Goal: Find specific page/section: Find specific page/section

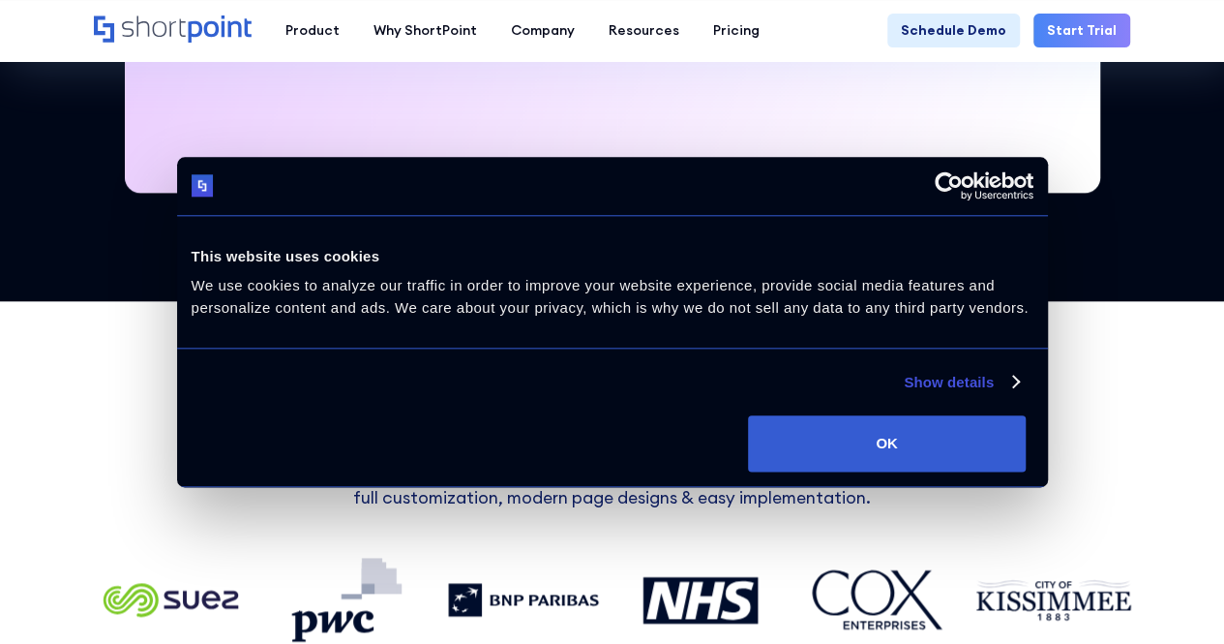
scroll to position [885, 0]
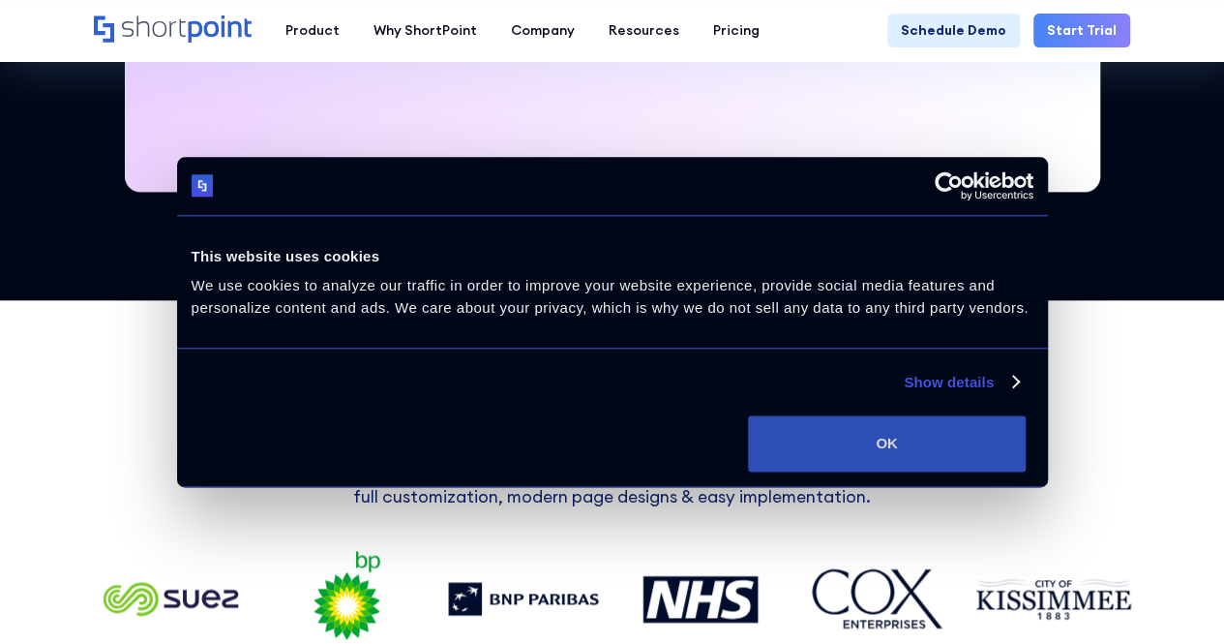
click at [1026, 471] on button "OK" at bounding box center [887, 443] width 278 height 56
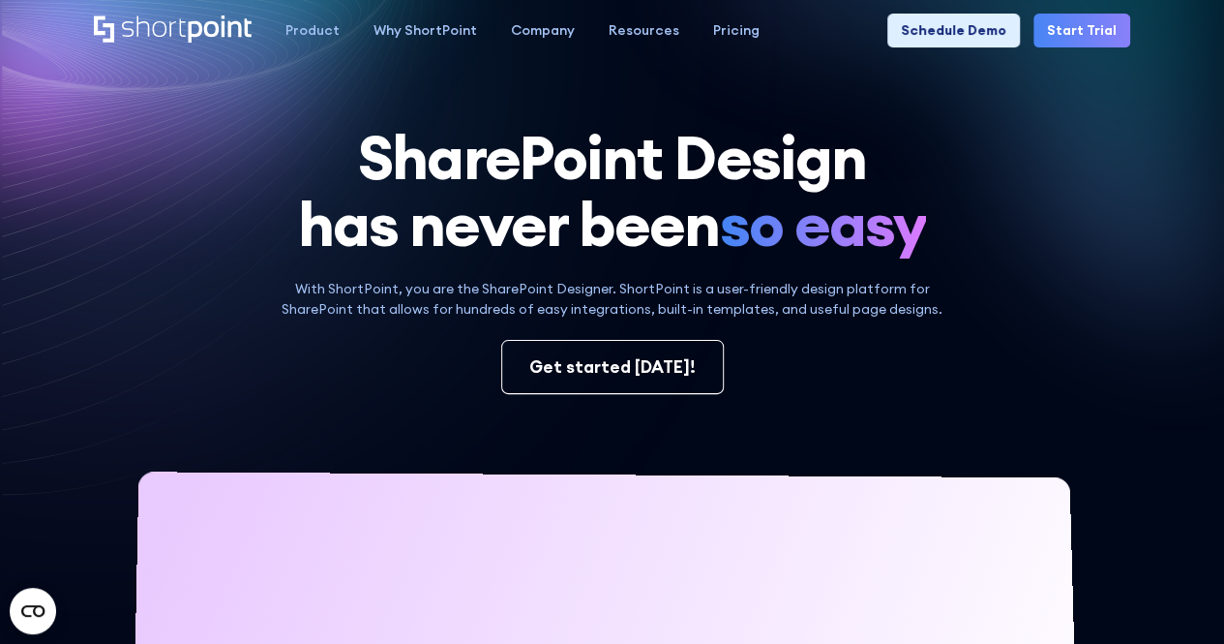
scroll to position [0, 0]
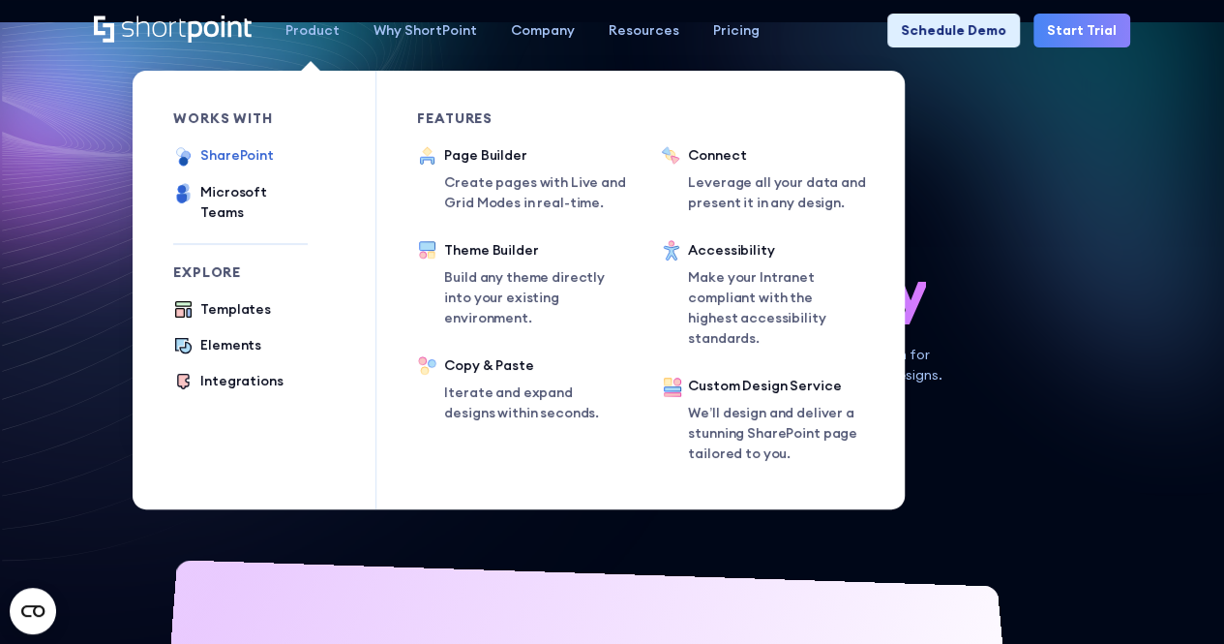
click at [260, 157] on div "SharePoint" at bounding box center [237, 155] width 74 height 20
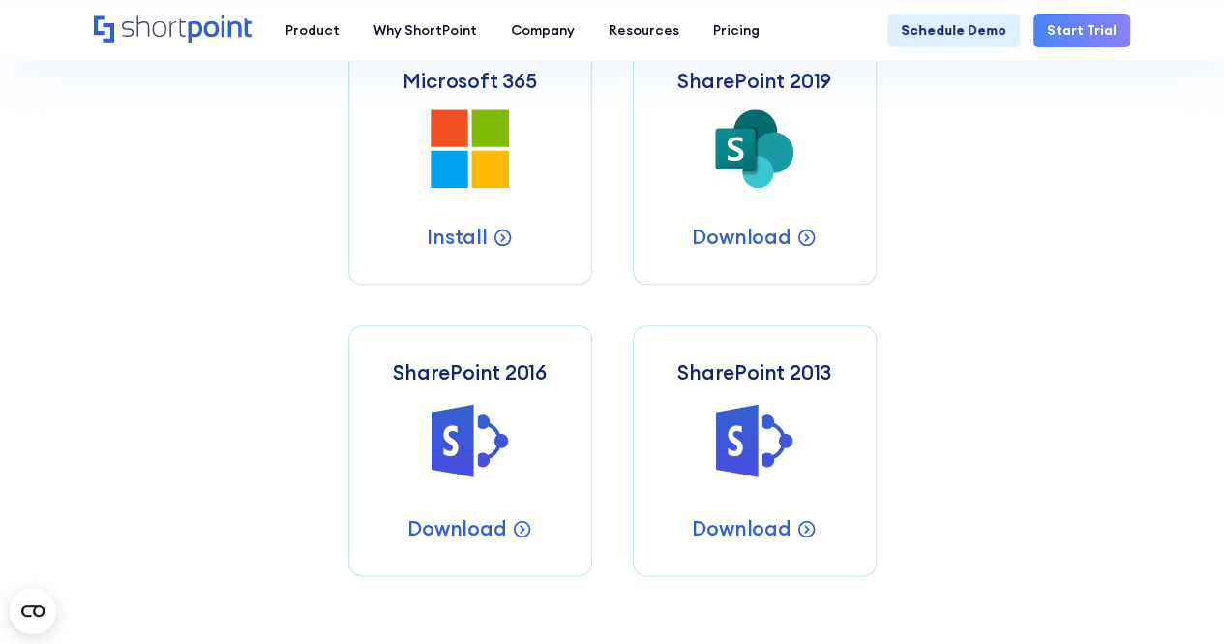
scroll to position [791, 0]
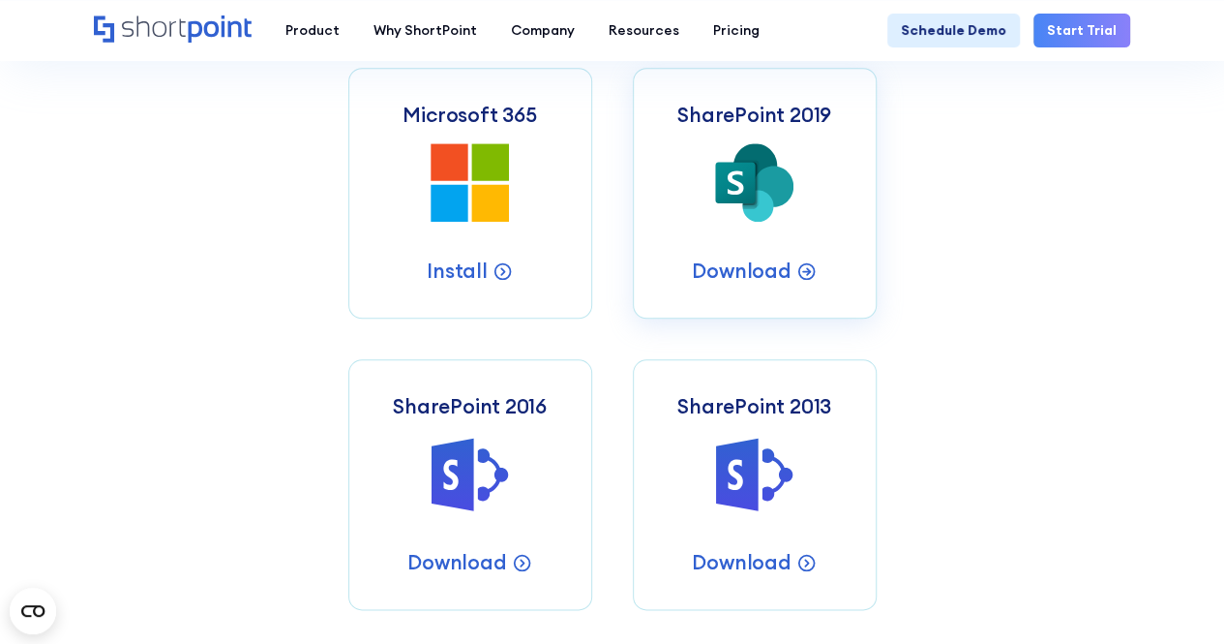
click at [768, 168] on icon at bounding box center [774, 186] width 40 height 41
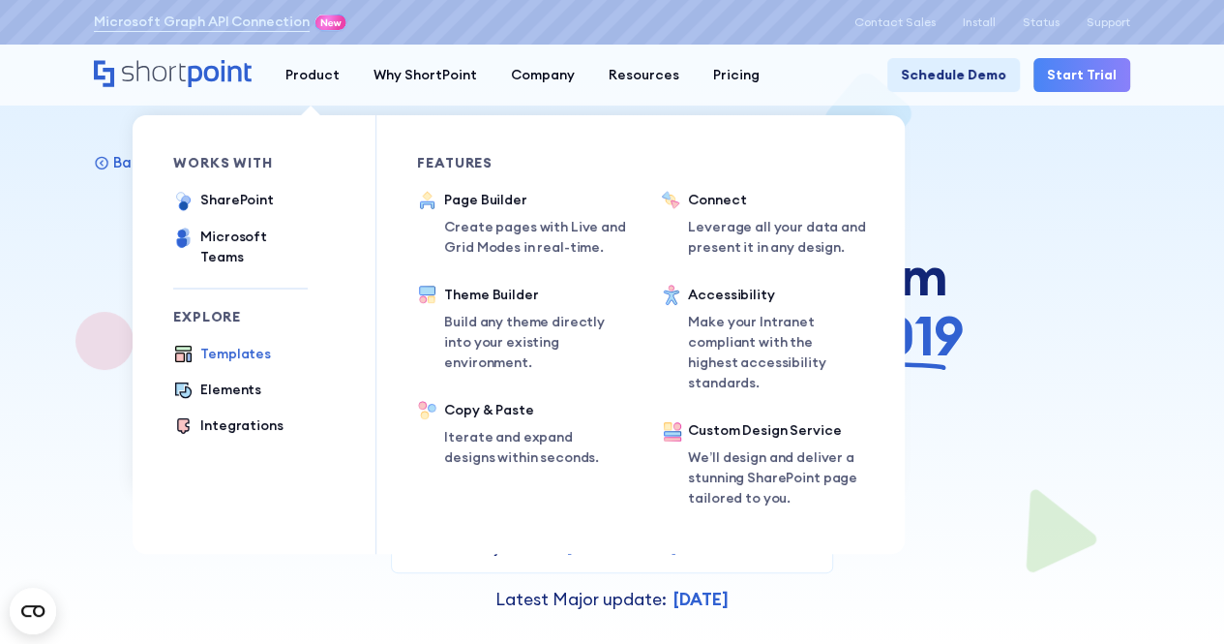
click at [211, 344] on div "Templates" at bounding box center [235, 354] width 71 height 20
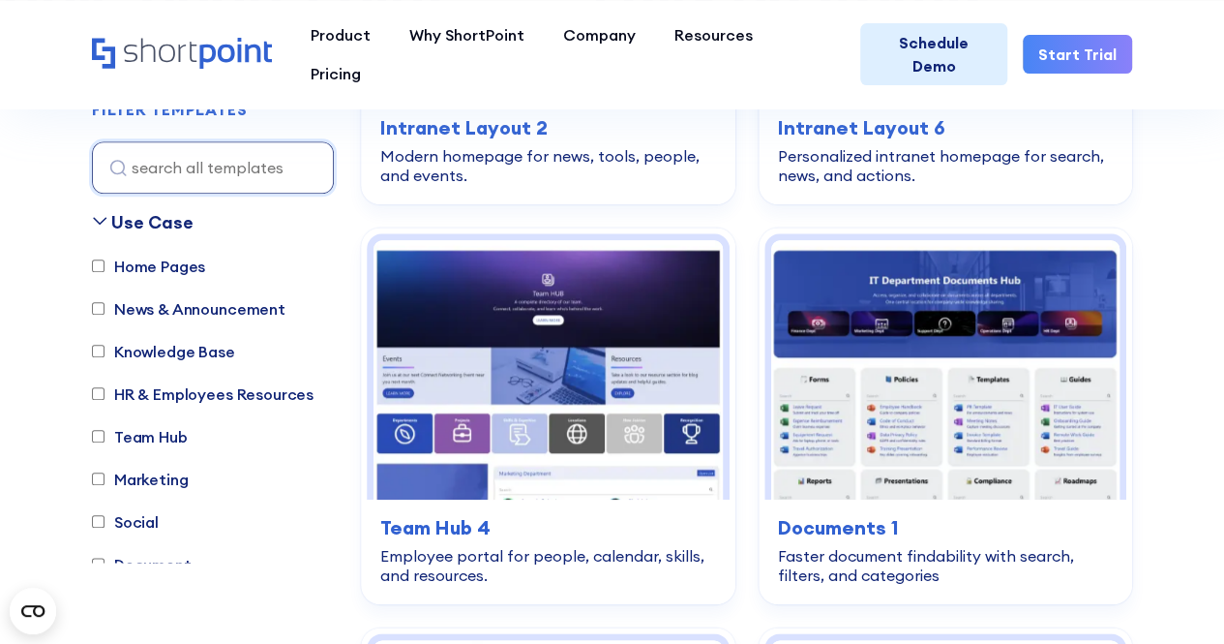
scroll to position [841, 0]
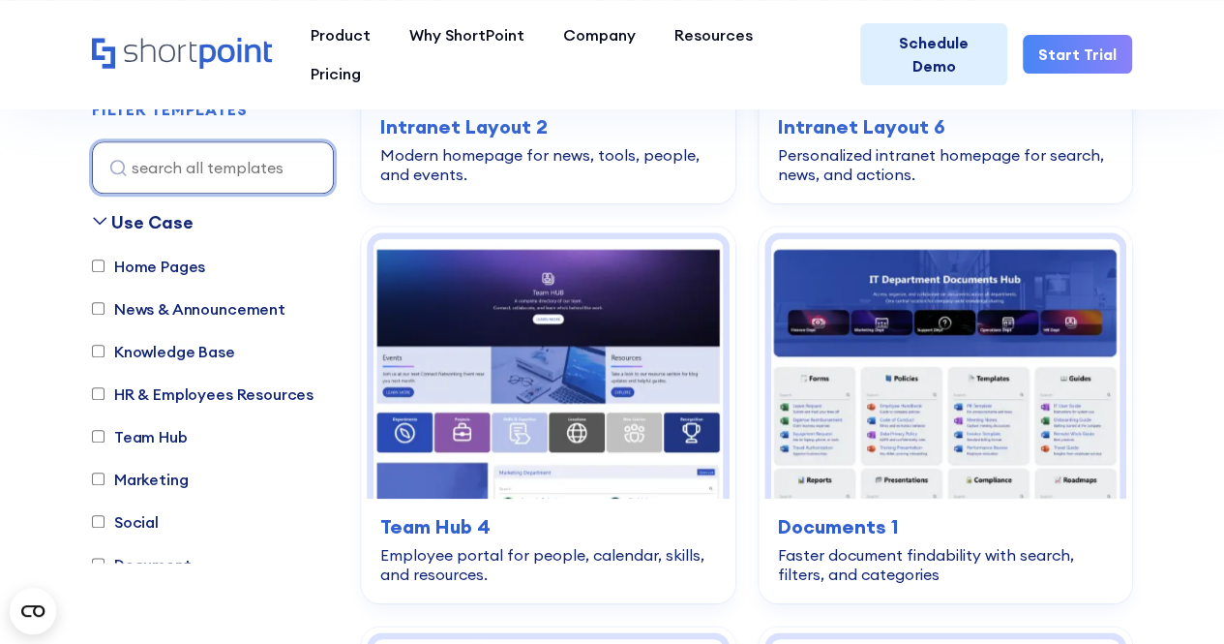
click at [219, 166] on input at bounding box center [213, 167] width 242 height 52
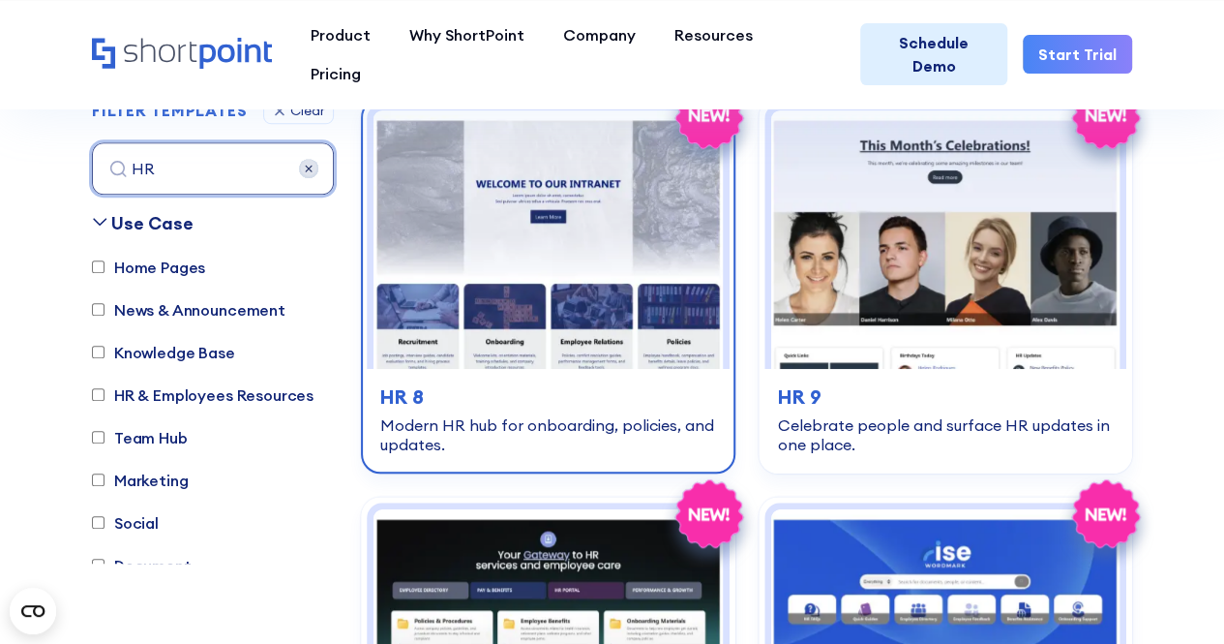
scroll to position [597, 0]
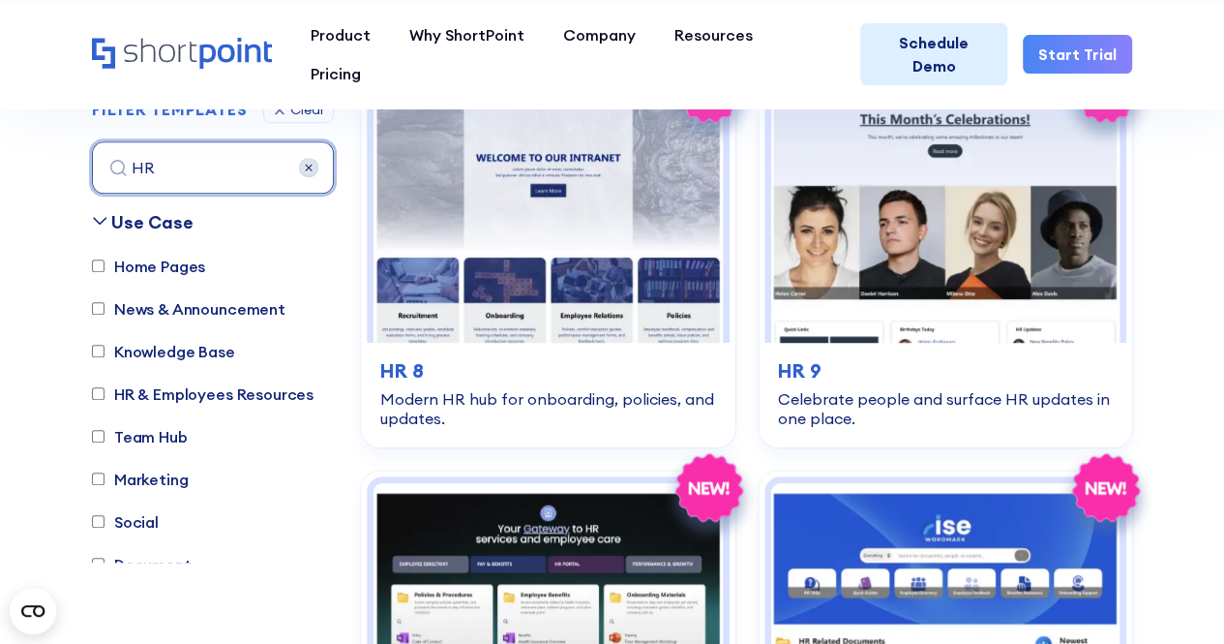
type input "HR"
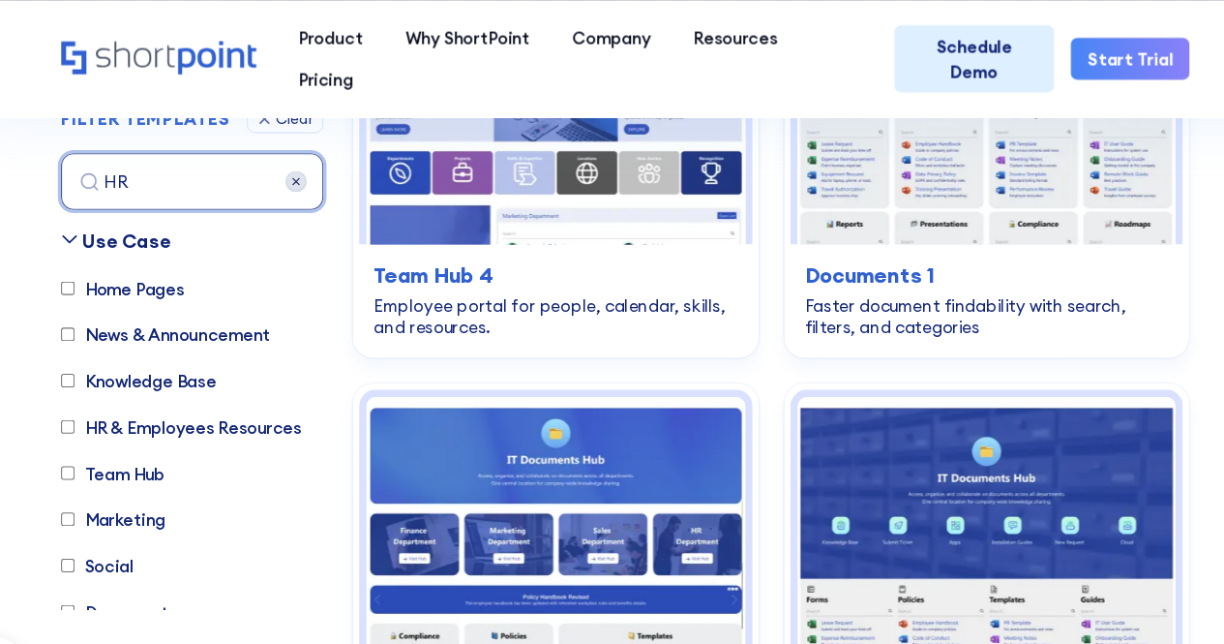
scroll to position [3647, 0]
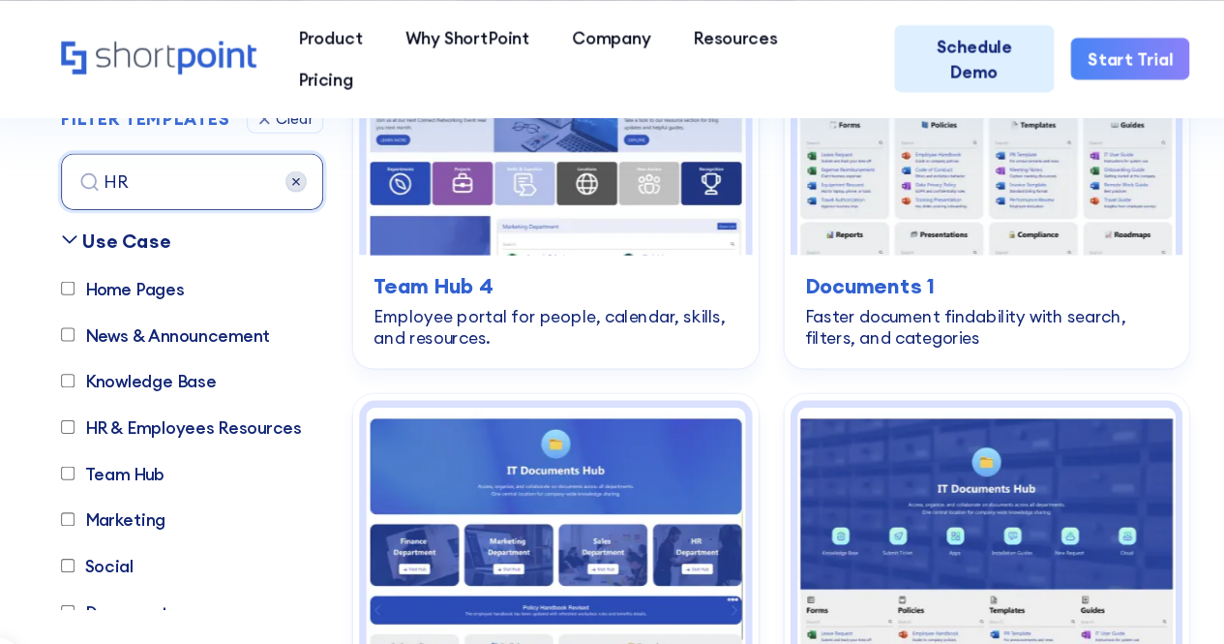
click at [302, 167] on img at bounding box center [308, 167] width 19 height 19
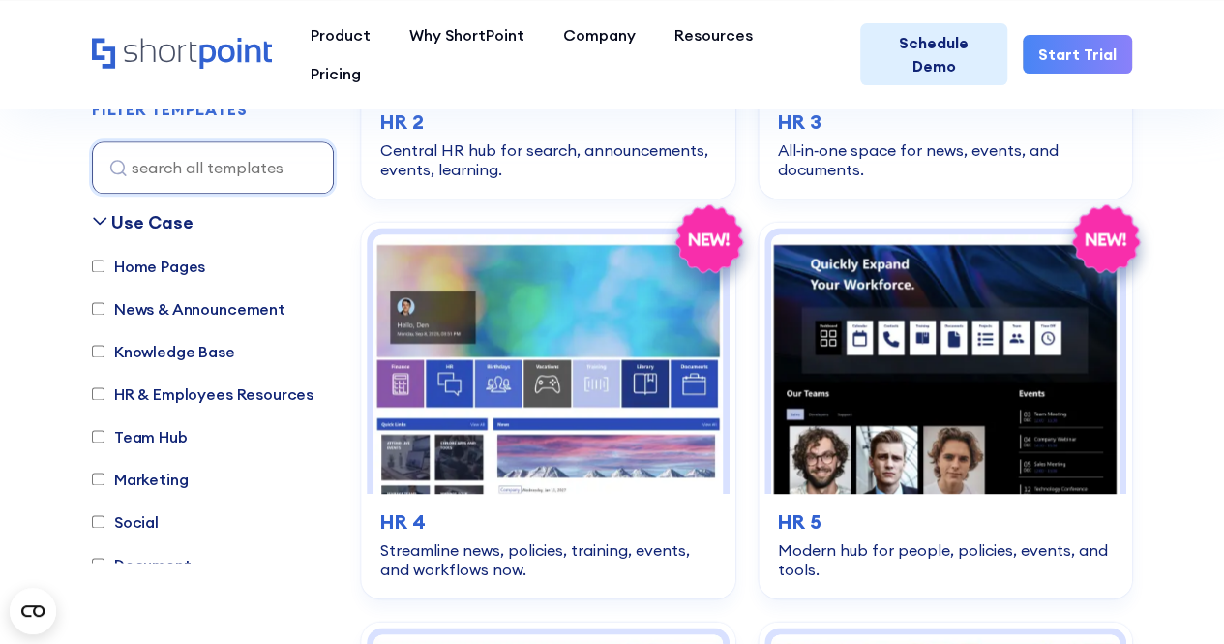
scroll to position [4695, 0]
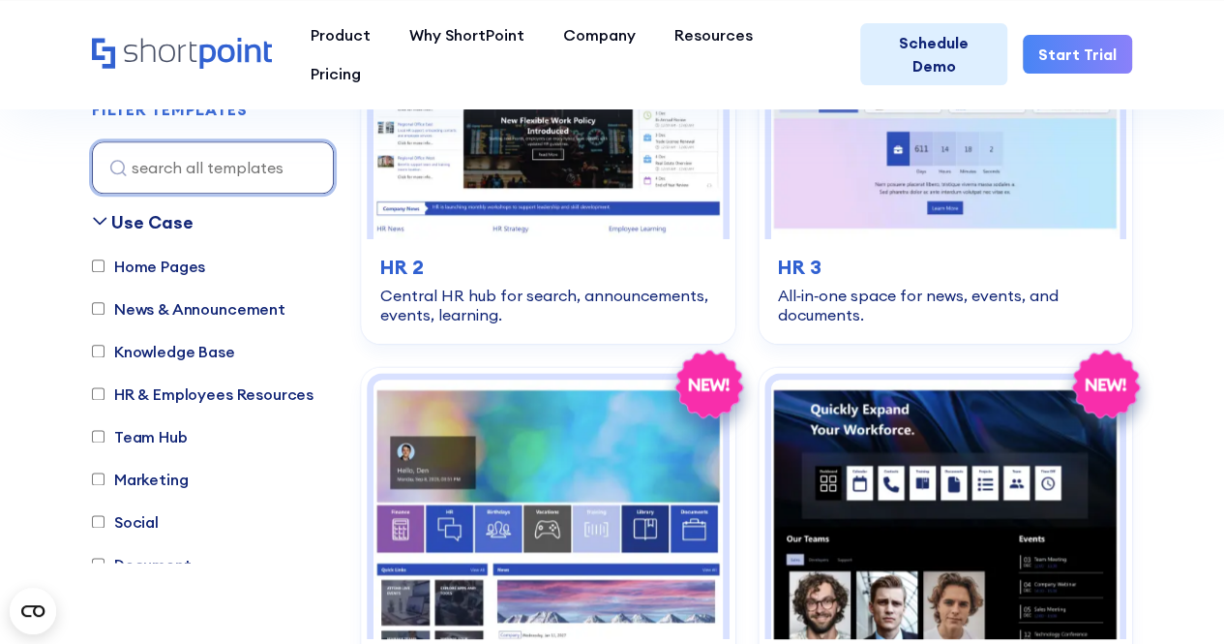
click at [214, 185] on input at bounding box center [213, 167] width 242 height 52
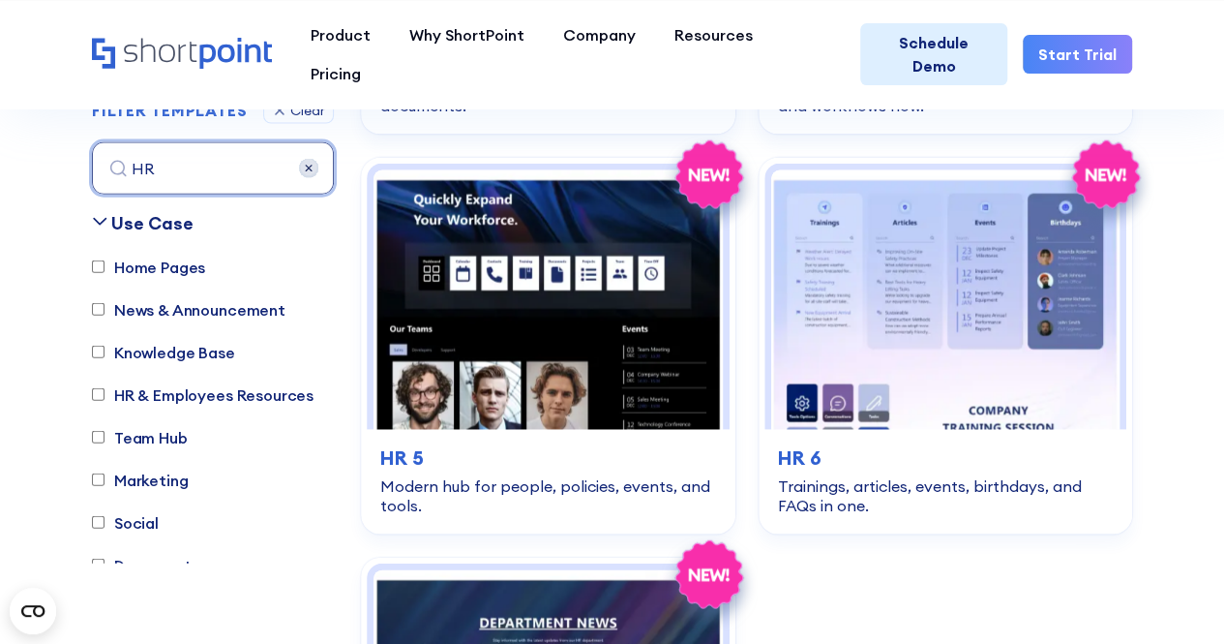
scroll to position [571, 0]
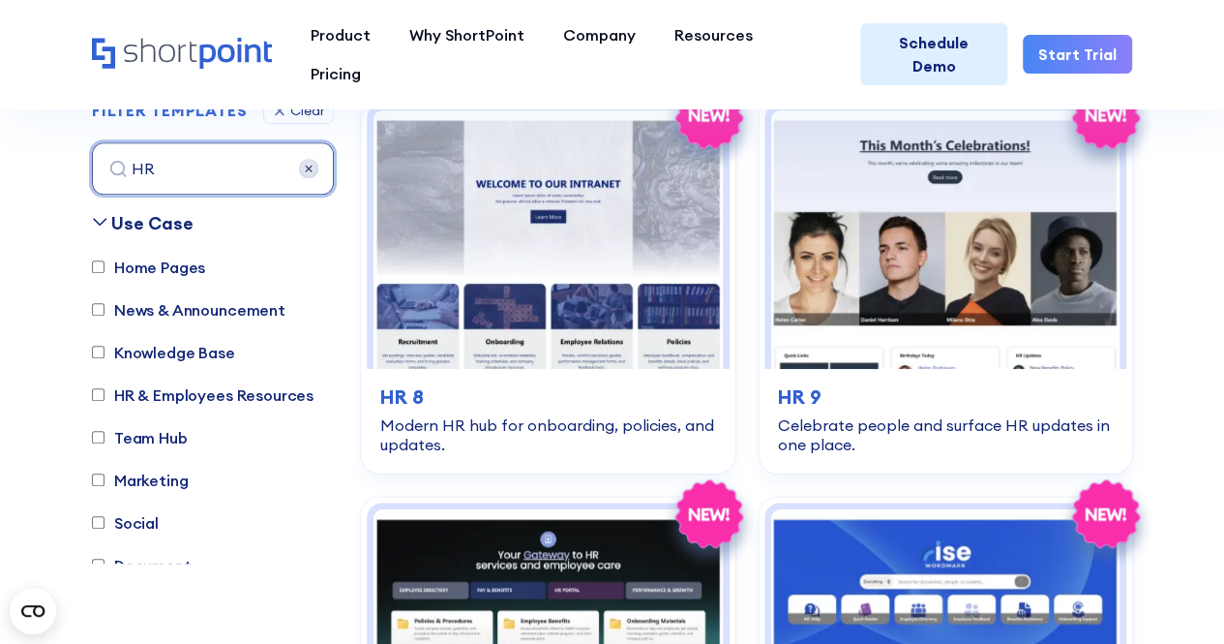
type input "HR"
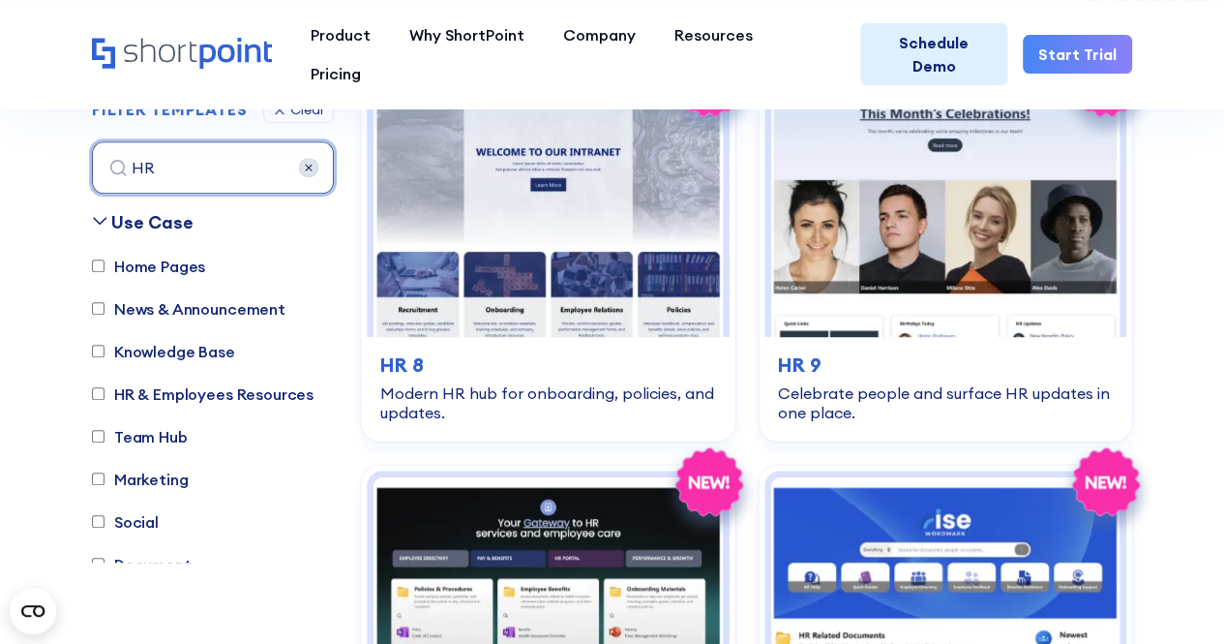
scroll to position [610, 0]
